Goal: Information Seeking & Learning: Learn about a topic

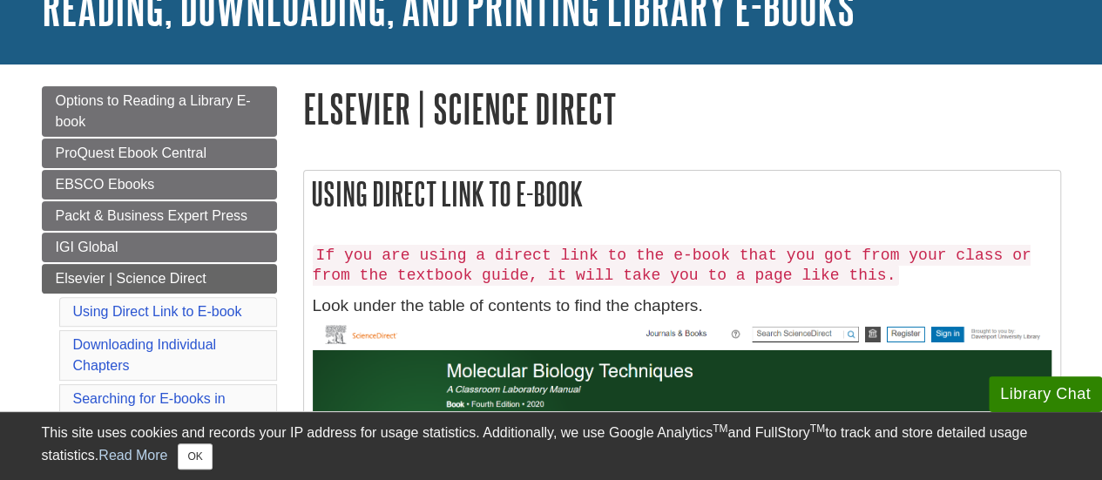
scroll to position [144, 0]
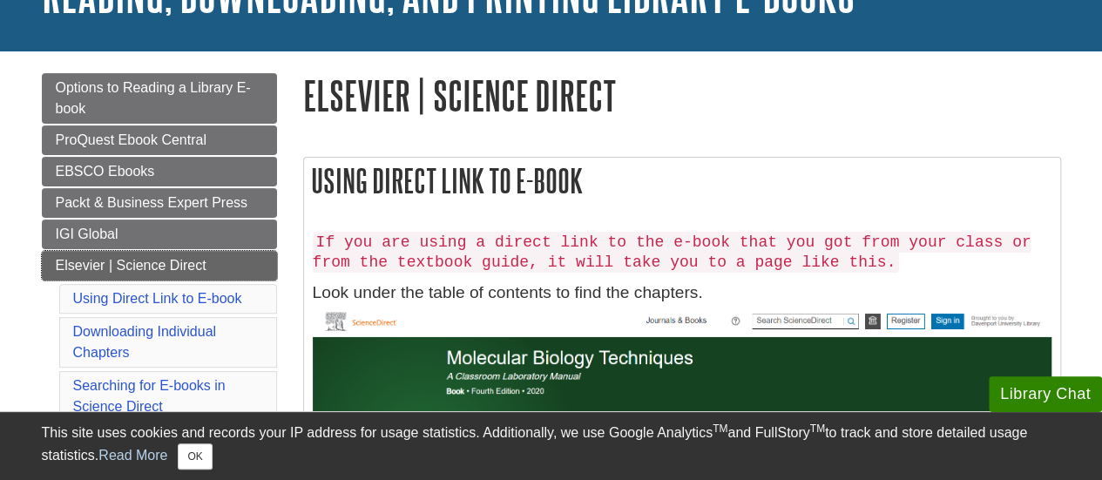
click at [192, 258] on span "Elsevier | Science Direct" at bounding box center [131, 265] width 151 height 15
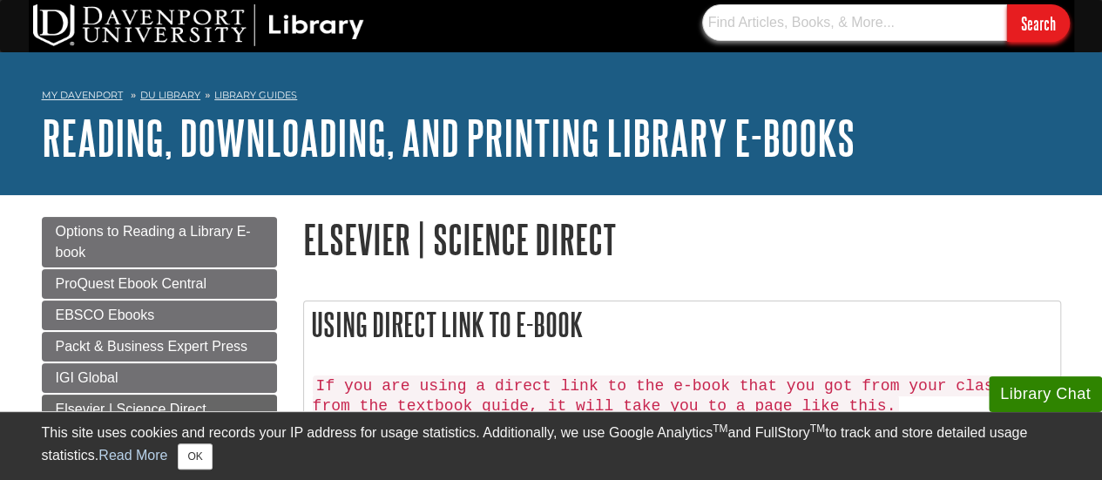
click at [815, 29] on input "text" at bounding box center [854, 22] width 305 height 37
paste input "Wastewater treatment optimization utilizing polyvinyl alcohol cryogel immobiliz…"
type input "Wastewater treatment optimization utilizing polyvinyl alcohol cryogel immobiliz…"
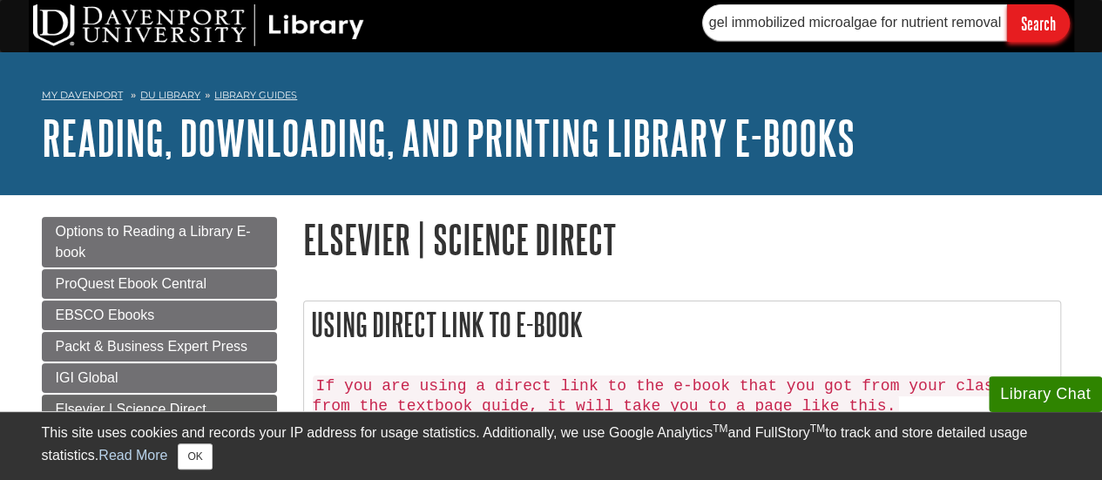
scroll to position [0, 0]
click at [1036, 24] on input "Search" at bounding box center [1038, 22] width 63 height 37
click at [1031, 20] on input "Search" at bounding box center [1038, 22] width 63 height 37
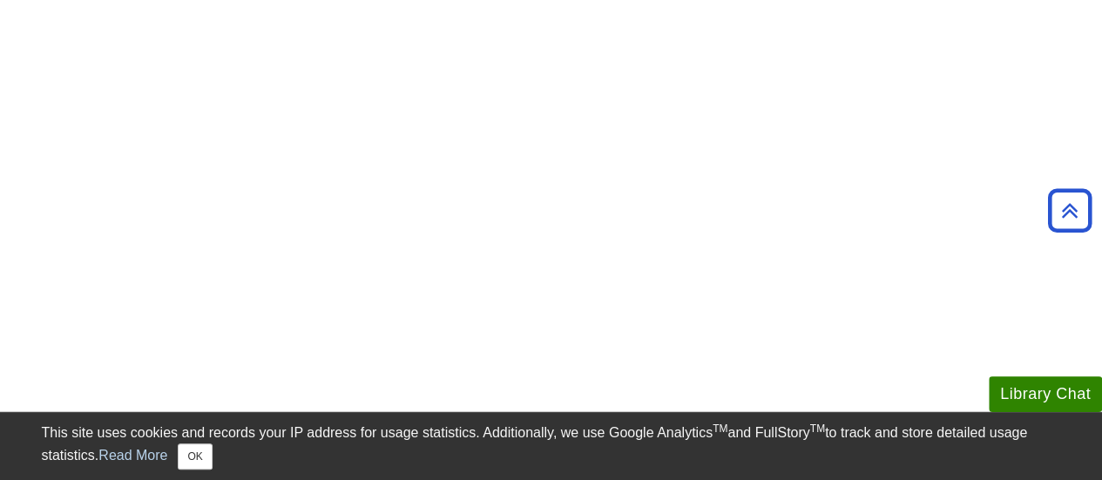
scroll to position [361, 0]
drag, startPoint x: 1110, startPoint y: 147, endPoint x: 1108, endPoint y: 215, distance: 68.0
